Goal: Task Accomplishment & Management: Manage account settings

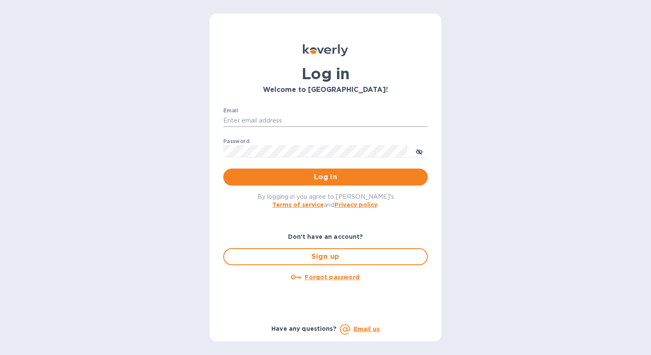
click at [307, 118] on input "Email" at bounding box center [325, 121] width 204 height 13
type input "[EMAIL_ADDRESS][DOMAIN_NAME]"
click at [311, 175] on span "Log in" at bounding box center [325, 177] width 191 height 10
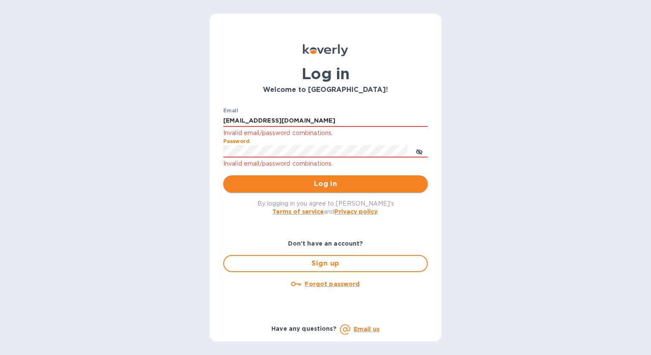
click at [304, 186] on span "Log in" at bounding box center [325, 184] width 191 height 10
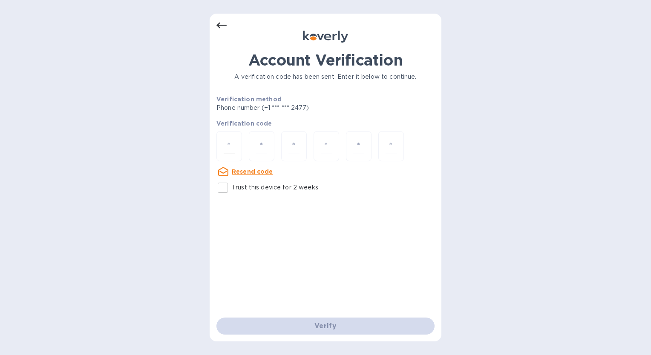
click at [230, 148] on input "number" at bounding box center [229, 146] width 11 height 16
type input "1"
type input "9"
type input "3"
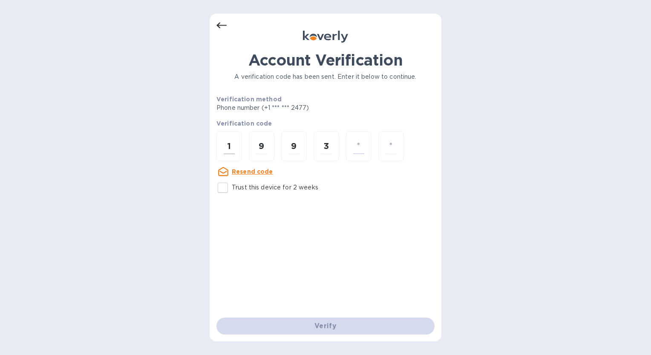
type input "7"
type input "6"
